Goal: Task Accomplishment & Management: Manage account settings

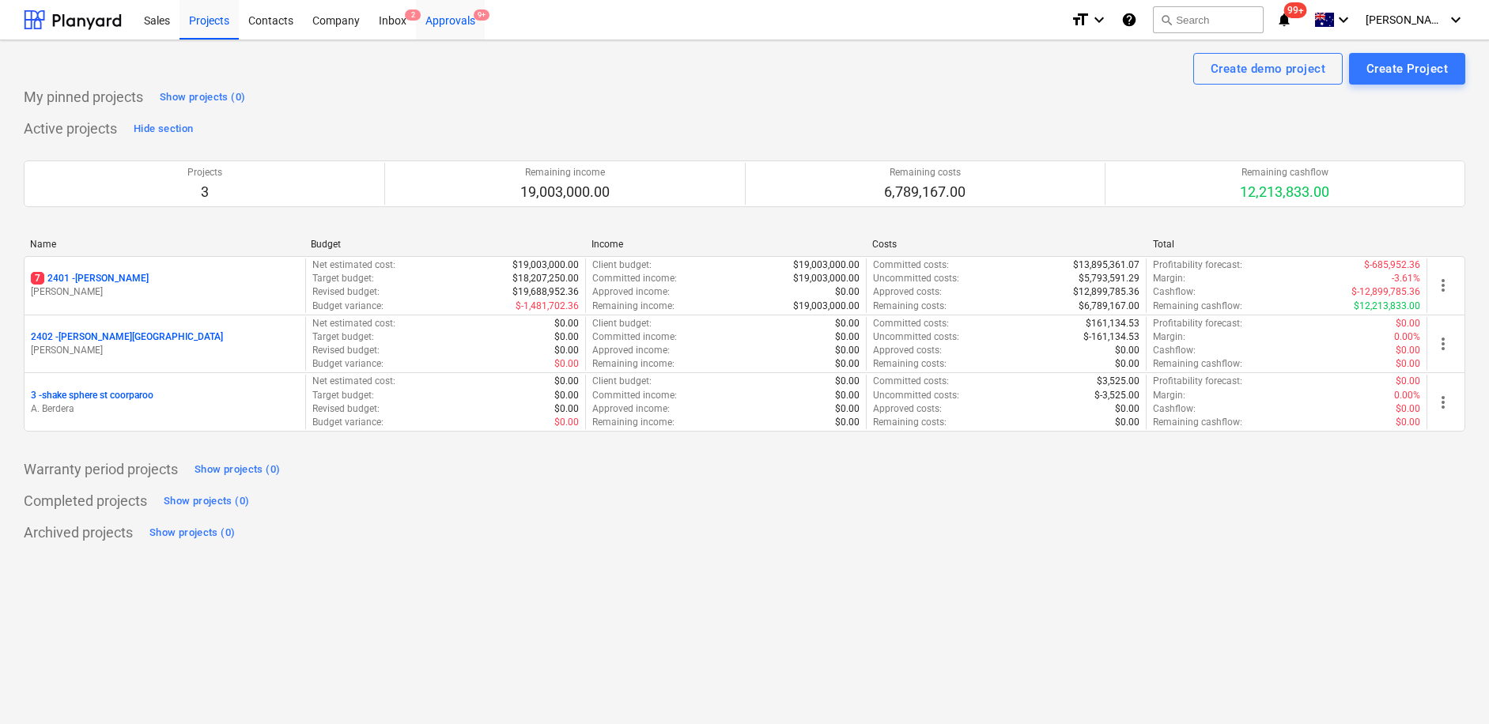
click at [472, 24] on div "Approvals 9+" at bounding box center [450, 19] width 69 height 40
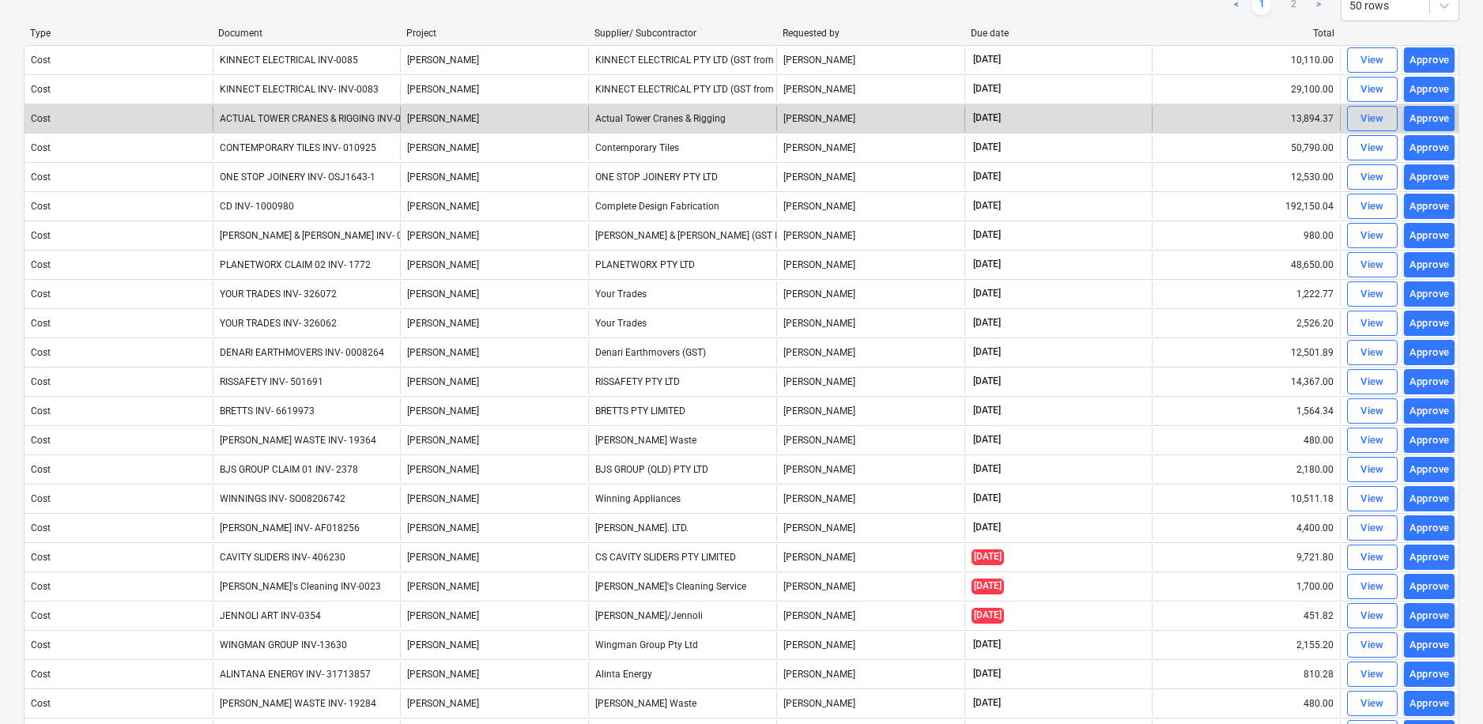
scroll to position [135, 0]
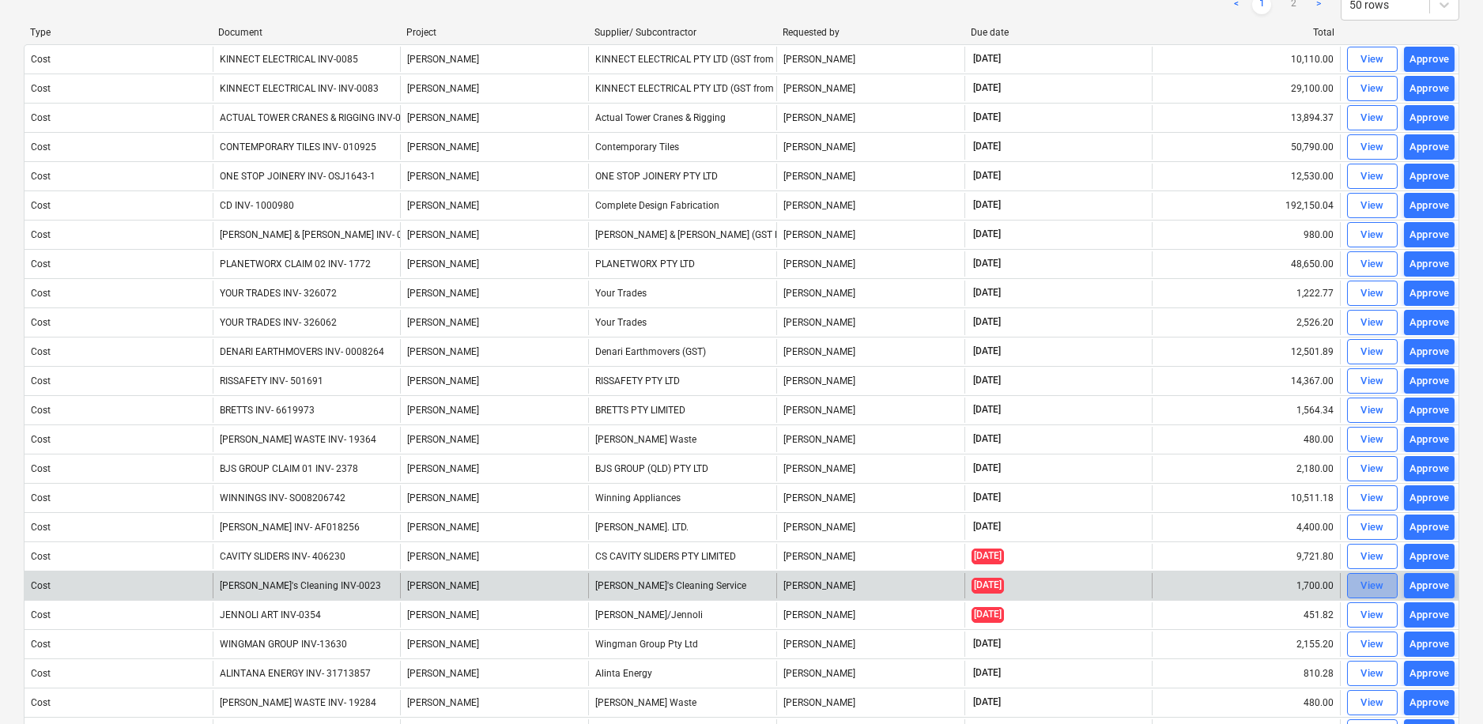
click at [1368, 579] on div "View" at bounding box center [1372, 586] width 24 height 18
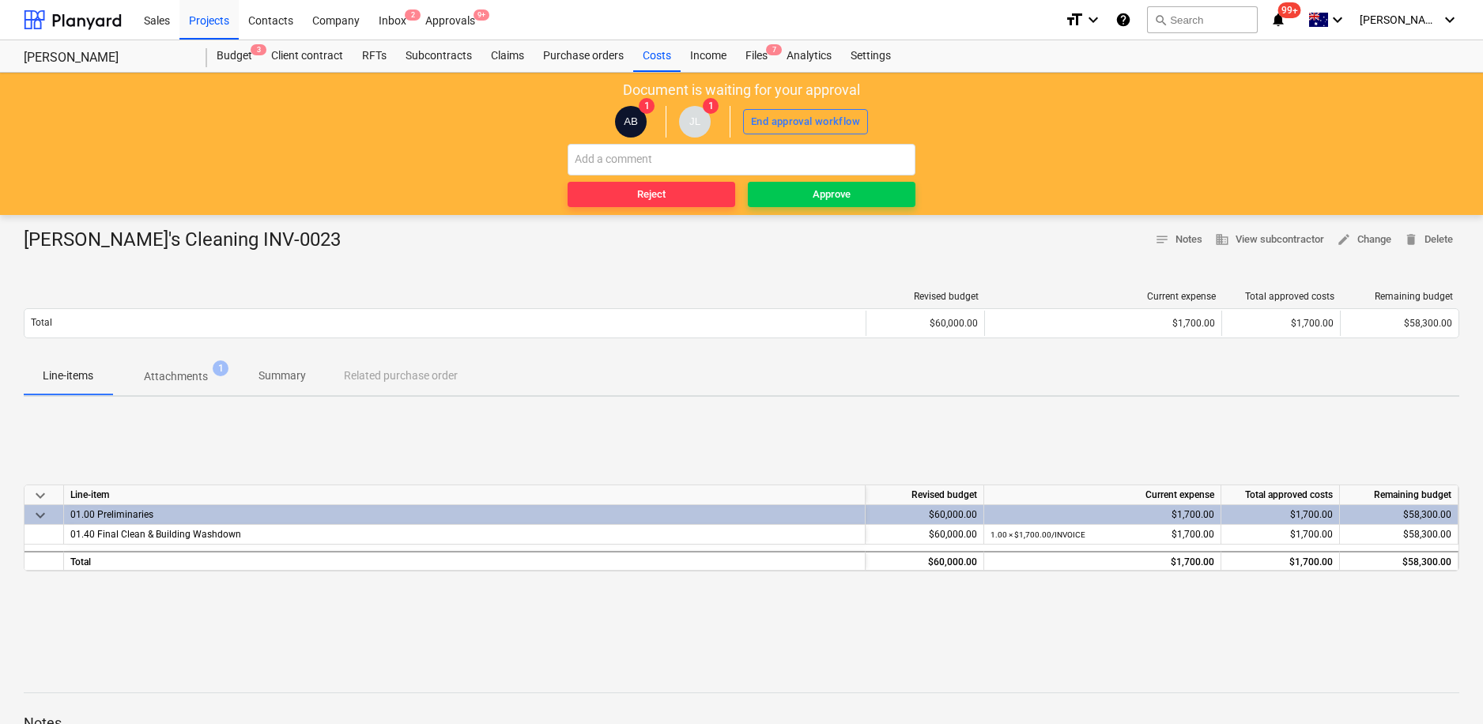
click at [202, 379] on p "Attachments" at bounding box center [176, 376] width 64 height 17
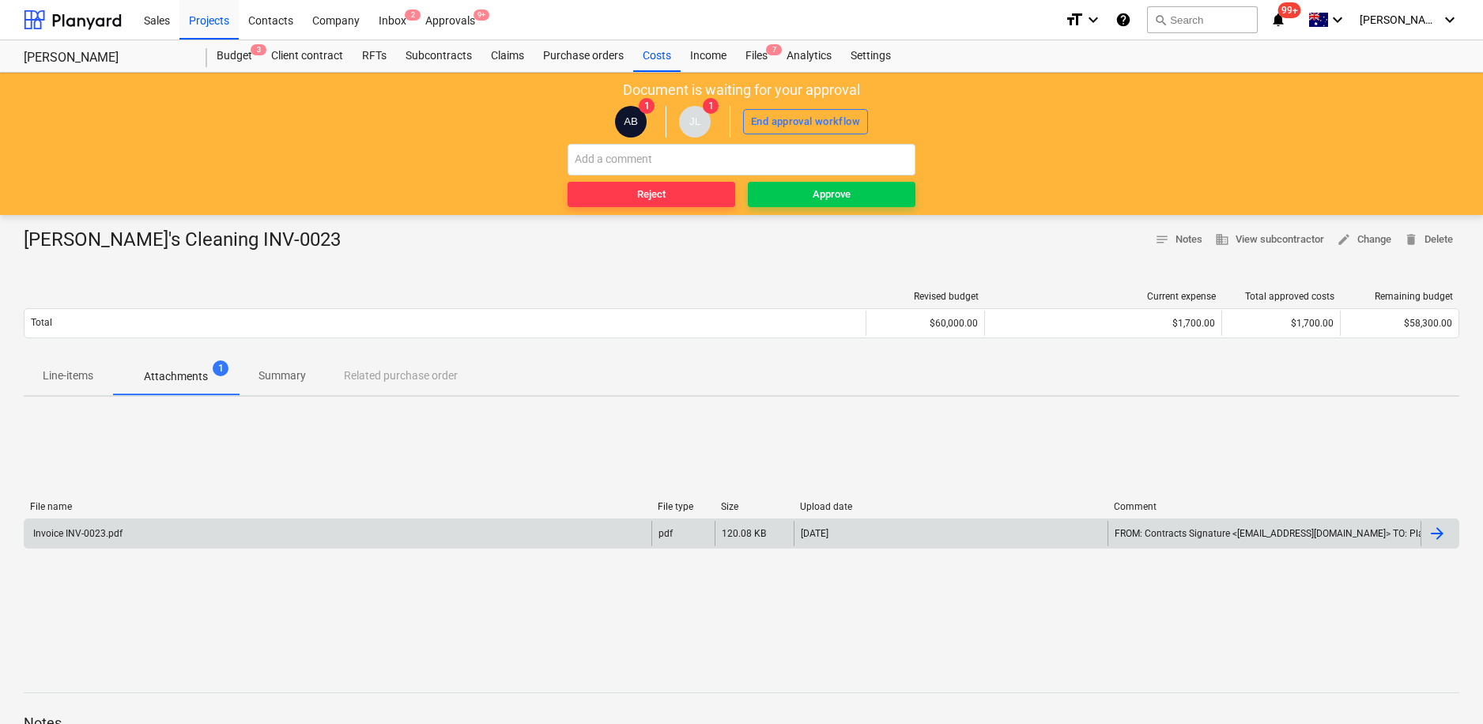
click at [1443, 532] on div at bounding box center [1437, 533] width 19 height 19
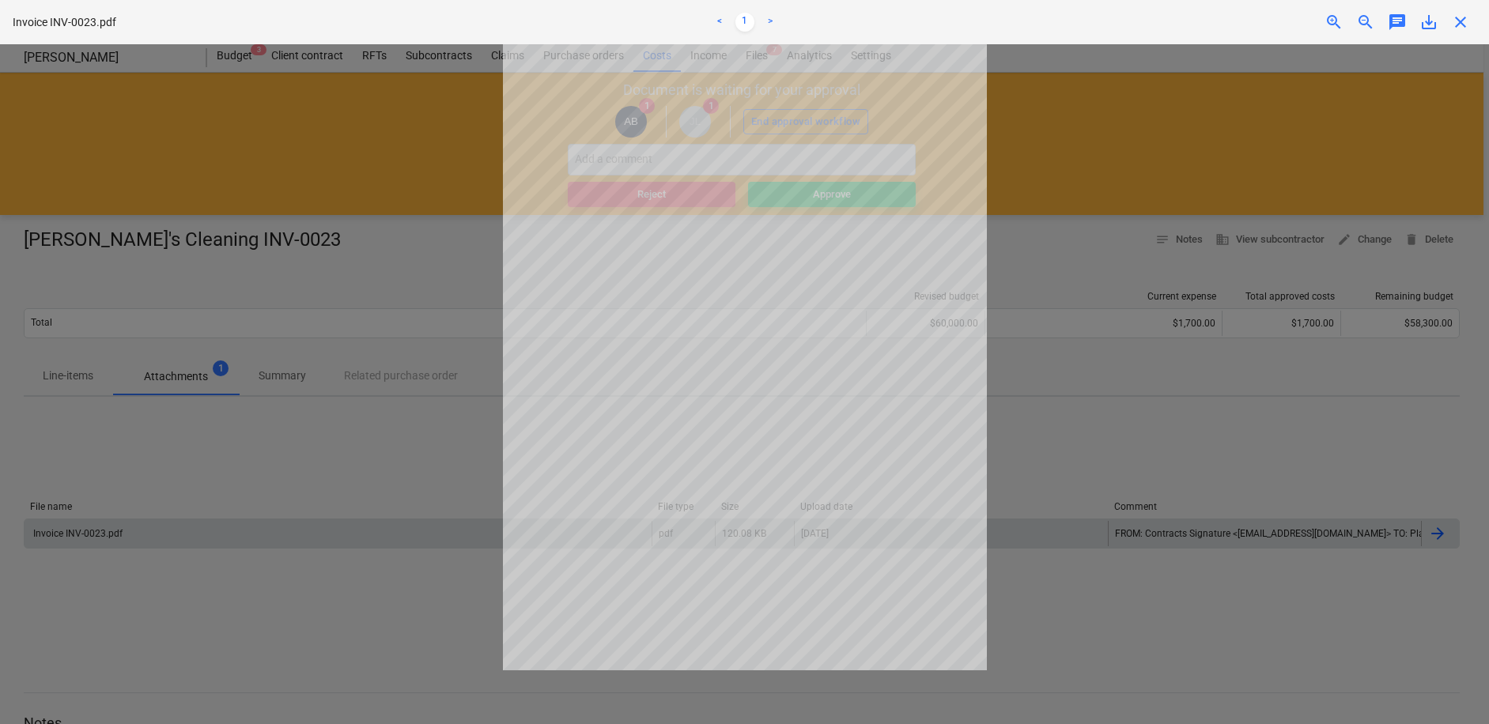
click at [1462, 23] on span "close" at bounding box center [1460, 22] width 19 height 19
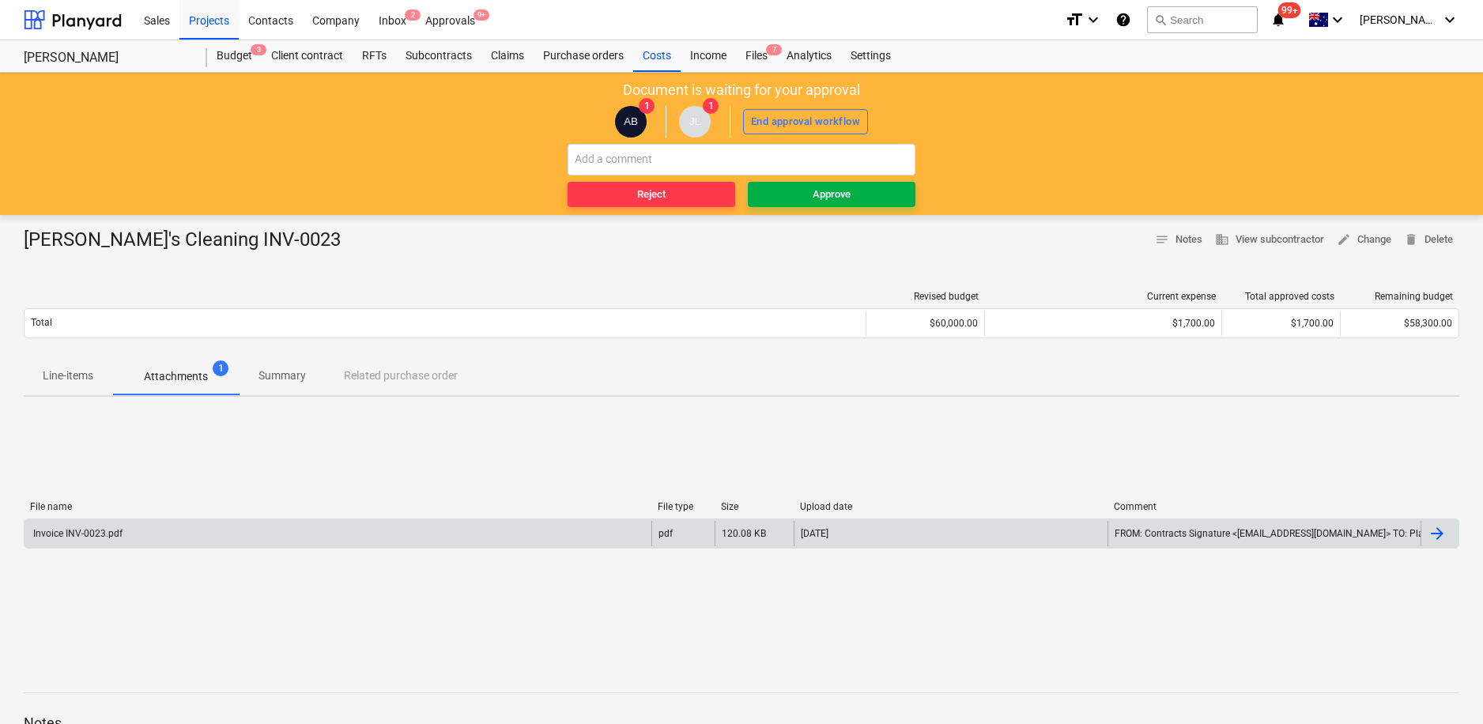
click at [868, 201] on span "Approve" at bounding box center [831, 195] width 155 height 18
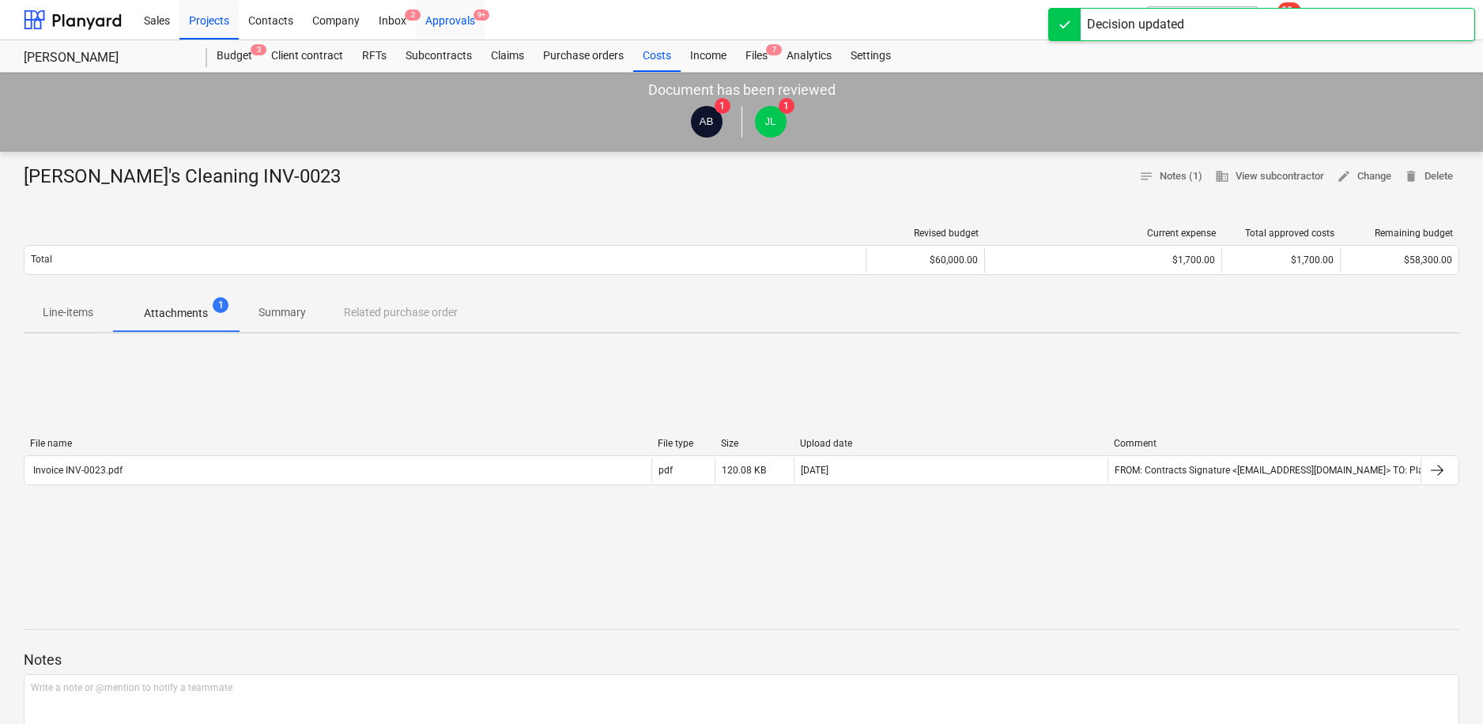
click at [471, 21] on div "Approvals 9+" at bounding box center [450, 19] width 69 height 40
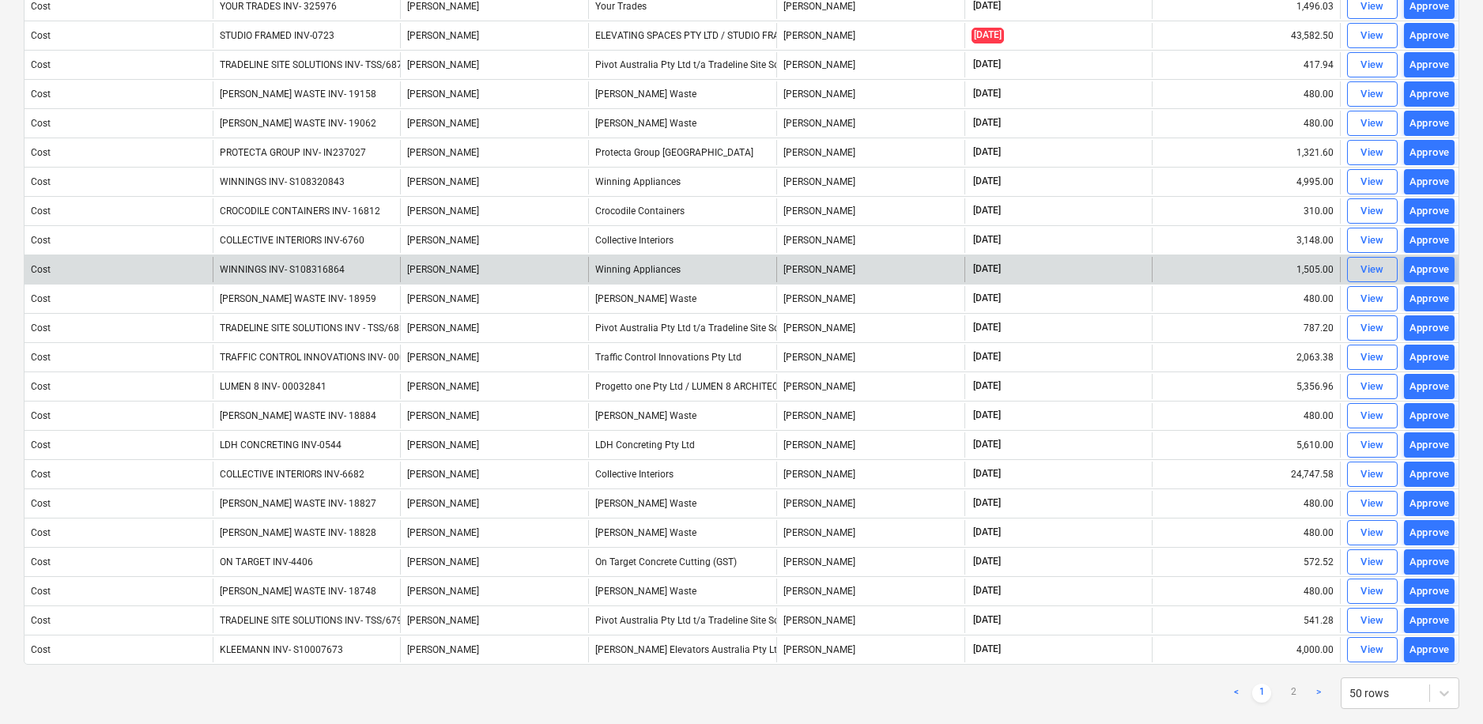
scroll to position [1007, 0]
